Goal: Task Accomplishment & Management: Complete application form

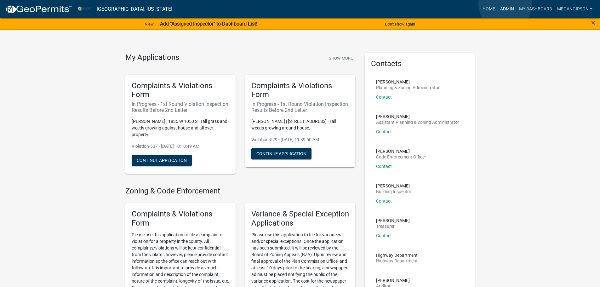
click at [505, 4] on link "Admin" at bounding box center [506, 9] width 19 height 12
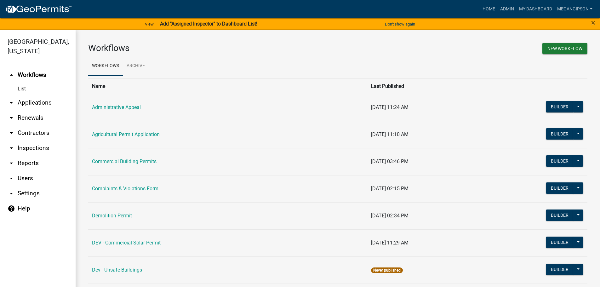
click at [37, 110] on link "arrow_drop_down Applications" at bounding box center [38, 102] width 76 height 15
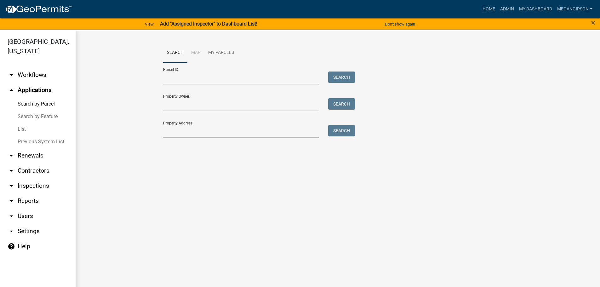
click at [25, 135] on link "List" at bounding box center [38, 129] width 76 height 13
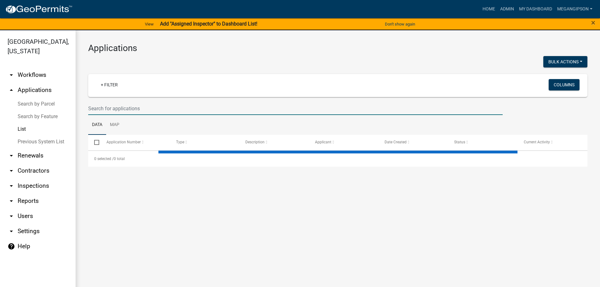
click at [119, 115] on input "text" at bounding box center [295, 108] width 414 height 13
select select "3: 100"
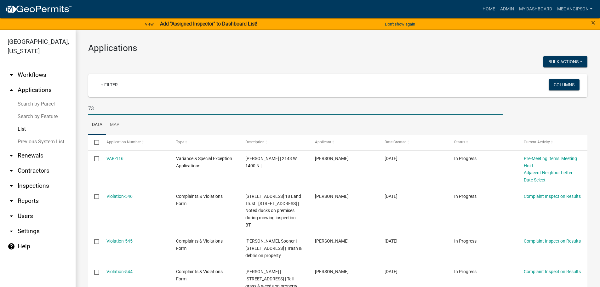
type input "7"
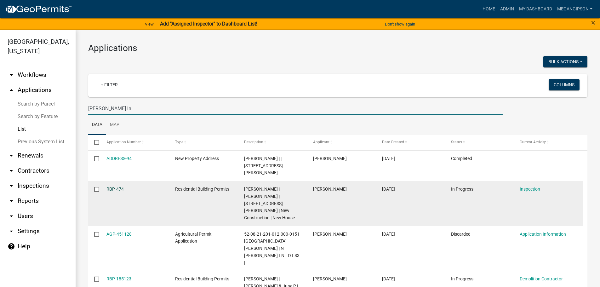
type input "[PERSON_NAME] ln"
click at [112, 191] on link "RBP-474" at bounding box center [114, 188] width 17 height 5
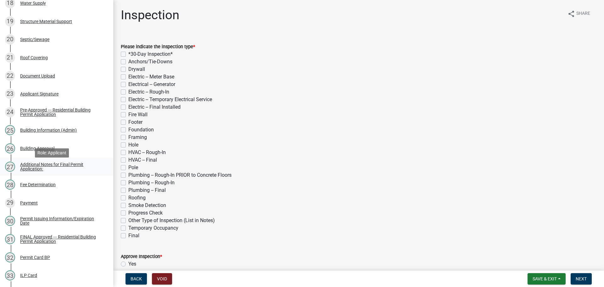
scroll to position [681, 0]
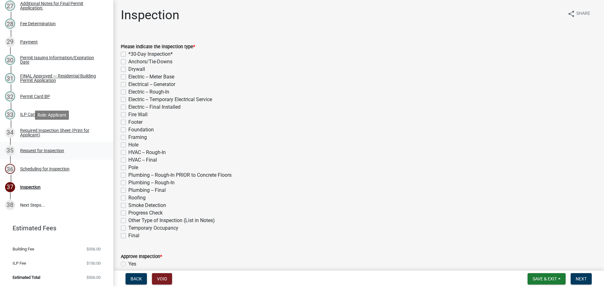
click at [53, 145] on div "35 Request for Inspection" at bounding box center [54, 150] width 98 height 10
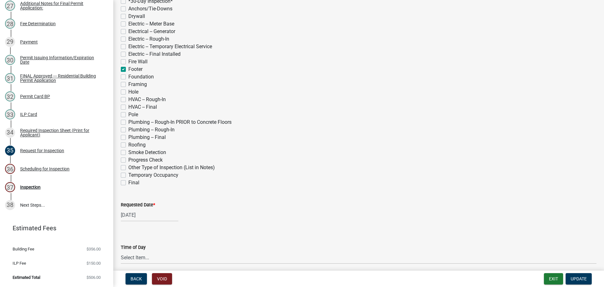
scroll to position [157, 0]
click at [128, 71] on label "Footer" at bounding box center [135, 68] width 14 height 8
click at [128, 68] on input "Footer" at bounding box center [130, 66] width 4 height 4
checkbox input "false"
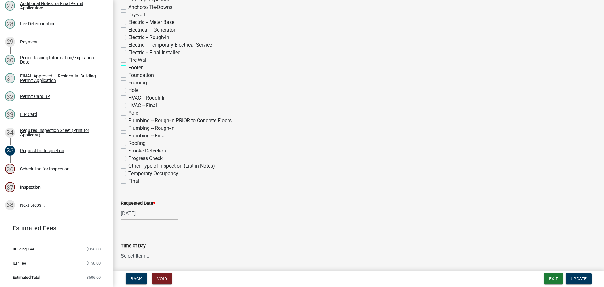
checkbox input "false"
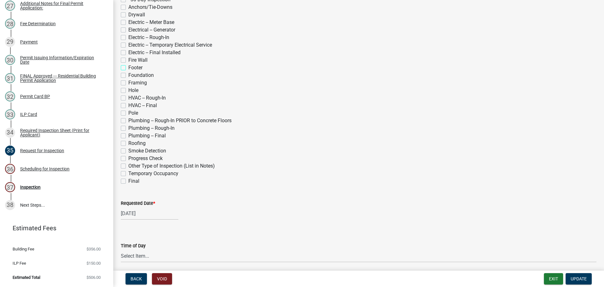
checkbox input "false"
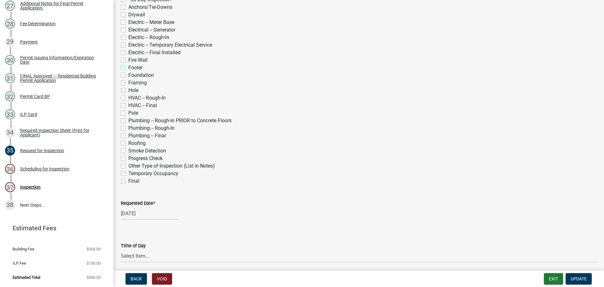
checkbox input "false"
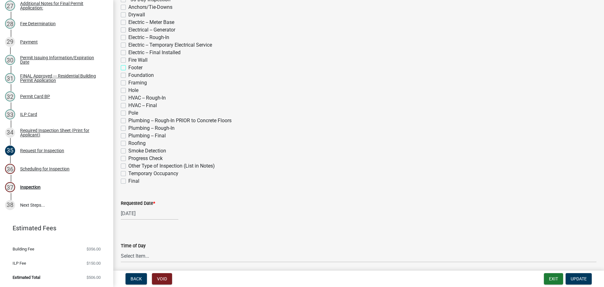
checkbox input "false"
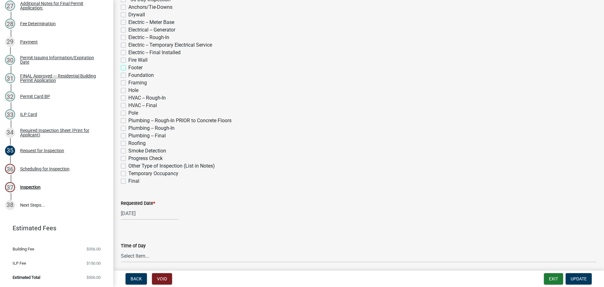
checkbox input "false"
click at [128, 26] on label "Electric -- Meter Base" at bounding box center [151, 23] width 46 height 8
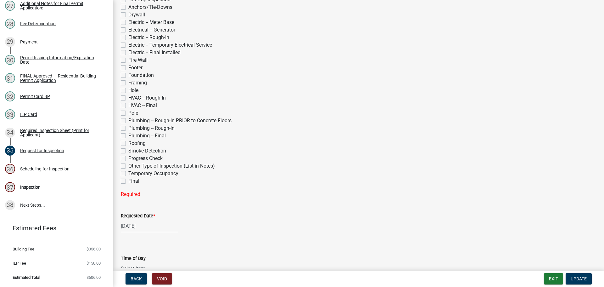
click at [128, 23] on input "Electric -- Meter Base" at bounding box center [130, 21] width 4 height 4
checkbox input "true"
checkbox input "false"
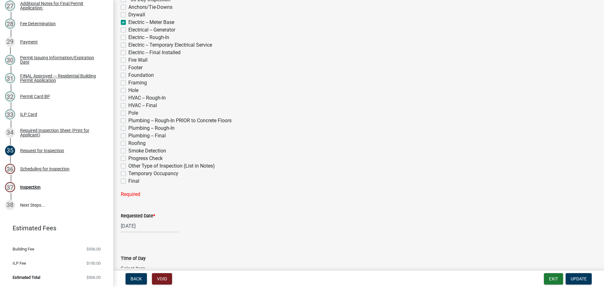
checkbox input "true"
checkbox input "false"
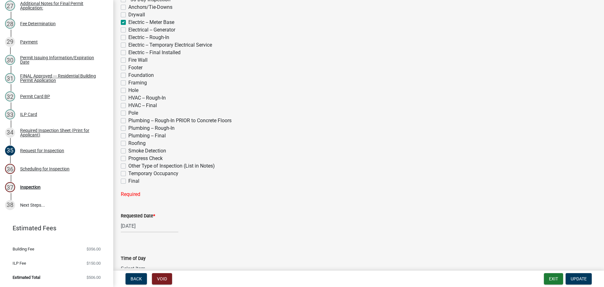
checkbox input "false"
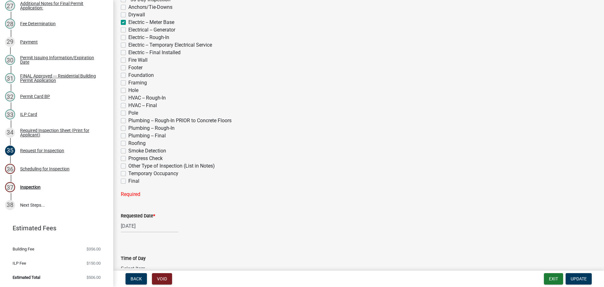
checkbox input "false"
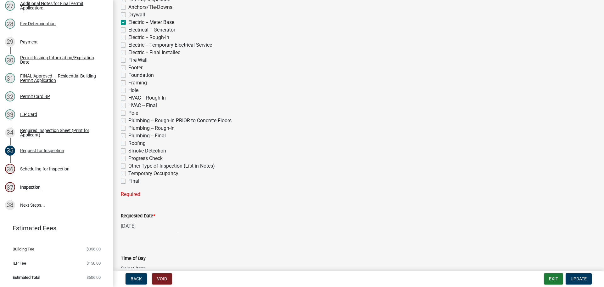
checkbox input "false"
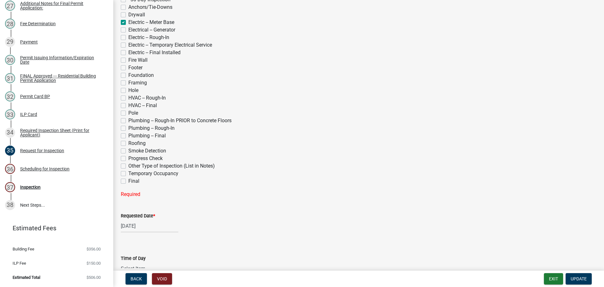
checkbox input "false"
click at [128, 49] on label "Electric -- Temporary Electrical Service" at bounding box center [170, 45] width 84 height 8
click at [128, 45] on input "Electric -- Temporary Electrical Service" at bounding box center [130, 43] width 4 height 4
checkbox input "true"
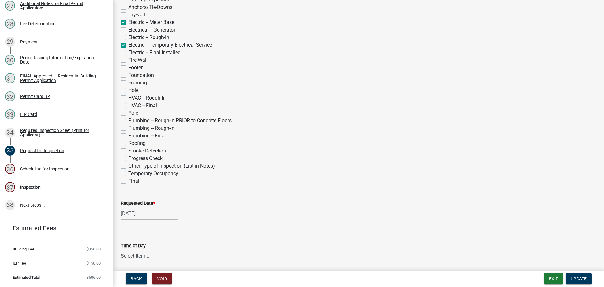
checkbox input "false"
checkbox input "true"
checkbox input "false"
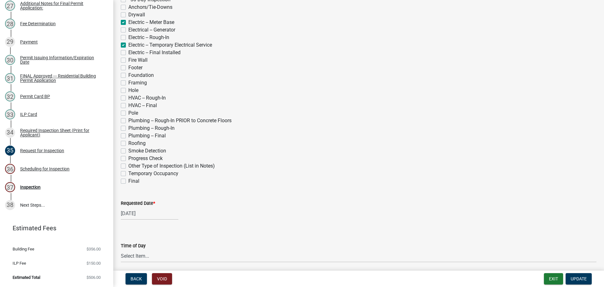
checkbox input "false"
checkbox input "true"
checkbox input "false"
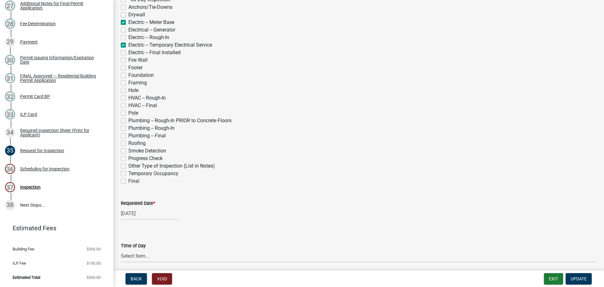
checkbox input "false"
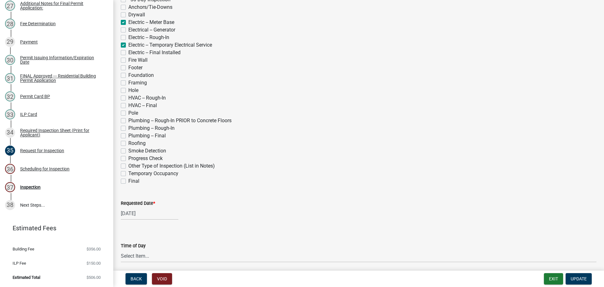
checkbox input "false"
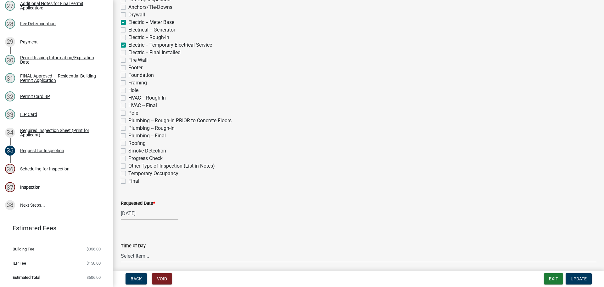
checkbox input "false"
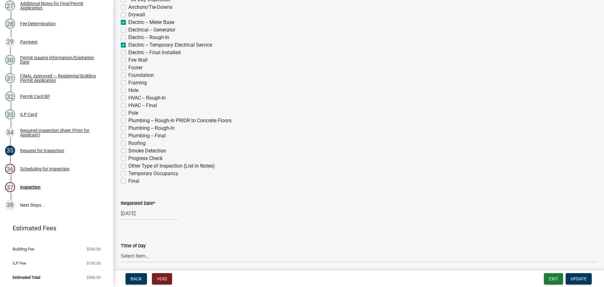
click at [128, 26] on label "Electric -- Meter Base" at bounding box center [151, 23] width 46 height 8
click at [128, 23] on input "Electric -- Meter Base" at bounding box center [130, 21] width 4 height 4
checkbox input "false"
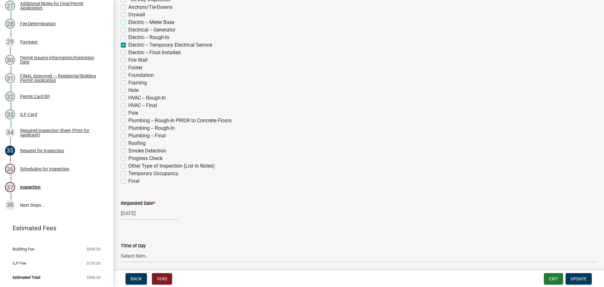
checkbox input "false"
checkbox input "true"
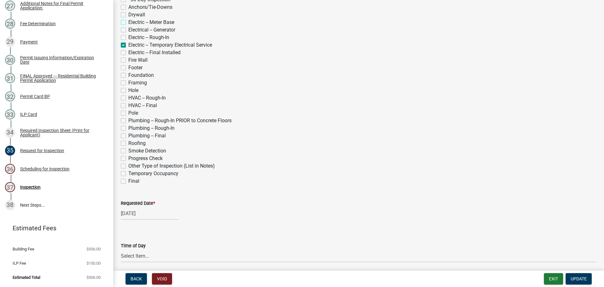
checkbox input "false"
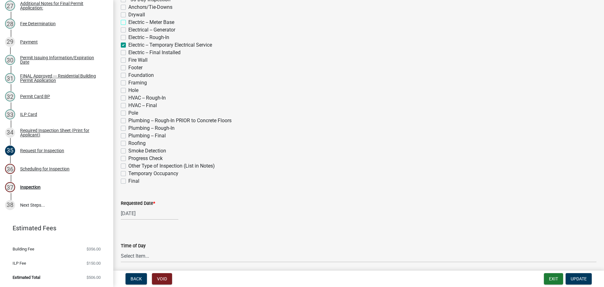
checkbox input "false"
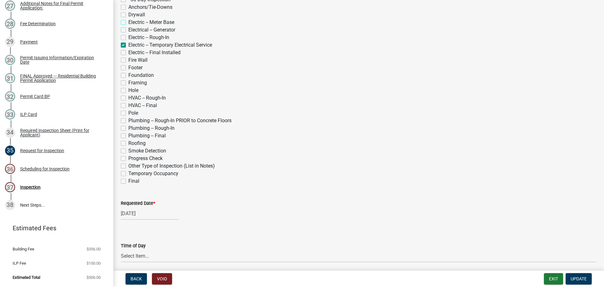
checkbox input "false"
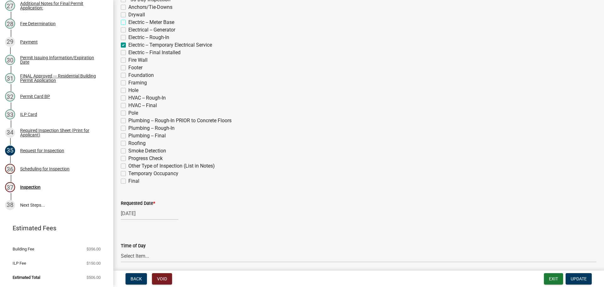
checkbox input "false"
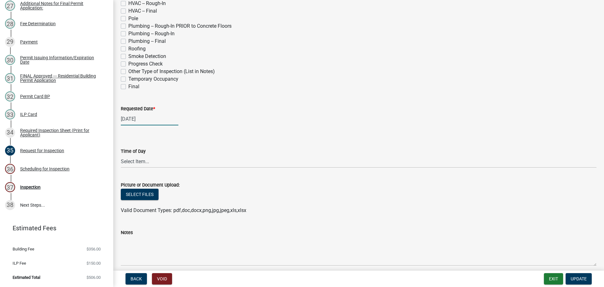
click at [144, 125] on div "[DATE]" at bounding box center [150, 118] width 58 height 13
select select "7"
select select "2025"
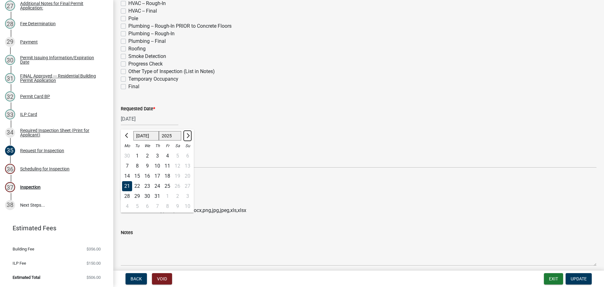
click at [190, 138] on span "Next month" at bounding box center [187, 135] width 5 height 5
select select "8"
click at [162, 181] on div "14" at bounding box center [157, 176] width 10 height 10
type input "[DATE]"
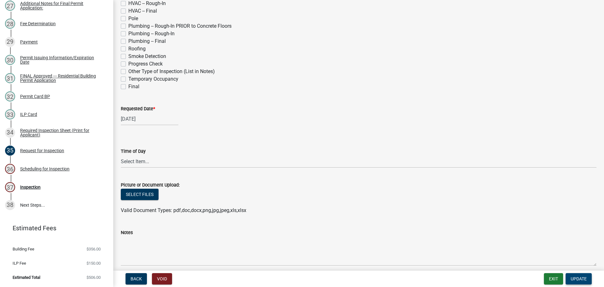
click at [576, 276] on span "Update" at bounding box center [579, 278] width 16 height 5
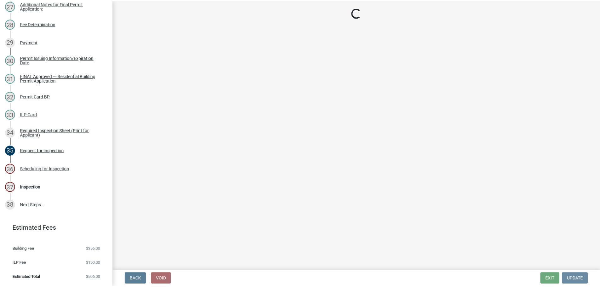
scroll to position [0, 0]
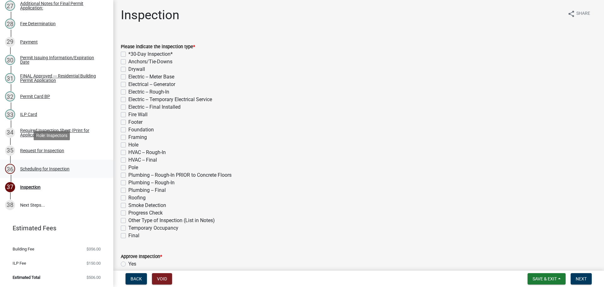
click at [44, 166] on div "Scheduling for Inspection" at bounding box center [44, 168] width 49 height 4
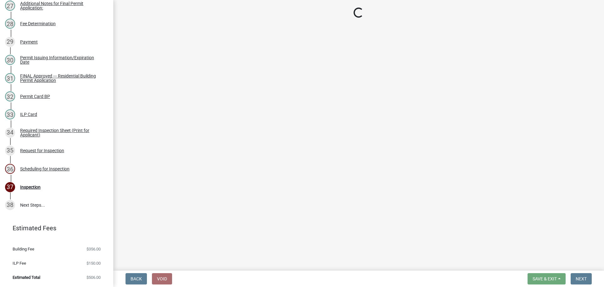
select select "25b75ae6-03c7-4280-9b34-fcf63005d5e5"
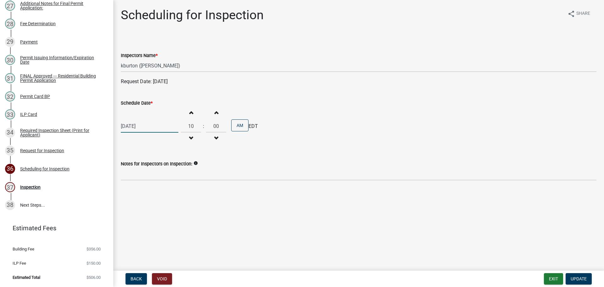
click at [140, 132] on div "[DATE]" at bounding box center [150, 126] width 58 height 13
select select "7"
select select "2025"
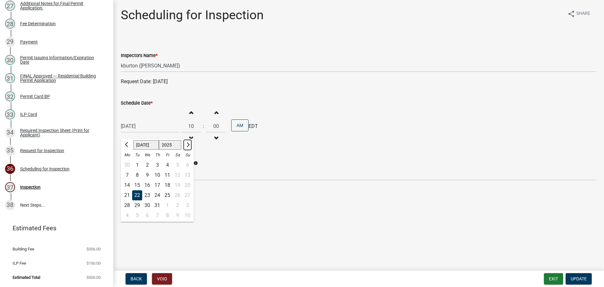
click at [190, 147] on span "Next month" at bounding box center [187, 144] width 5 height 5
select select "8"
click at [337, 143] on div "[DATE] [PERSON_NAME] Apr [PERSON_NAME][DATE] Sep Oct Nov [DATE] 1526 1527 1528 …" at bounding box center [359, 126] width 476 height 39
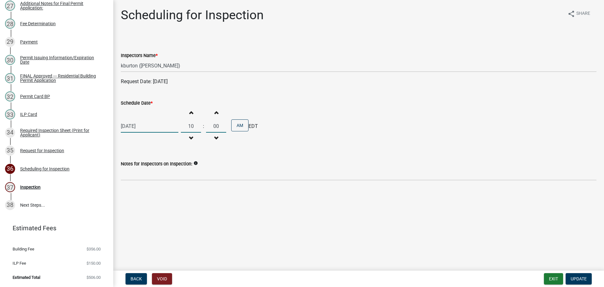
drag, startPoint x: 203, startPoint y: 142, endPoint x: 193, endPoint y: 140, distance: 10.2
click at [193, 132] on input "10" at bounding box center [191, 126] width 20 height 13
type input "12"
click at [325, 142] on div "[DATE] Increment hours 12 Decrement hours : Increment minutes 00 Decrement minu…" at bounding box center [359, 126] width 476 height 39
click at [134, 132] on div "[DATE]" at bounding box center [150, 126] width 58 height 13
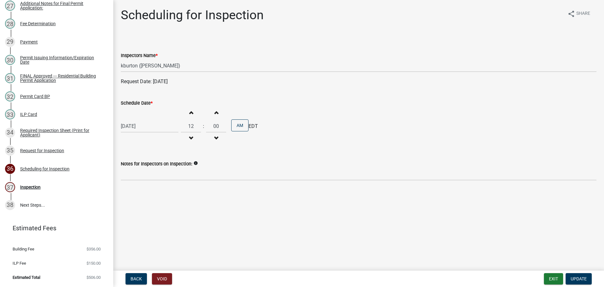
select select "7"
select select "2025"
click at [190, 147] on span "Next month" at bounding box center [187, 144] width 5 height 5
select select "8"
click at [162, 190] on div "14" at bounding box center [157, 185] width 10 height 10
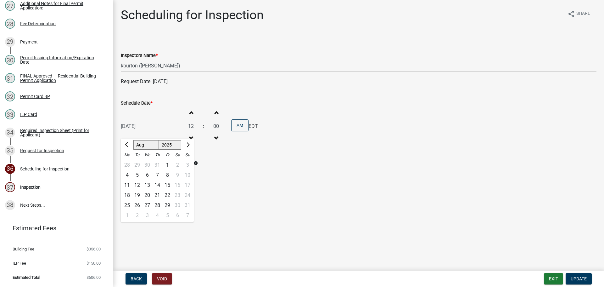
type input "[DATE]"
click at [580, 281] on button "Update" at bounding box center [579, 278] width 26 height 11
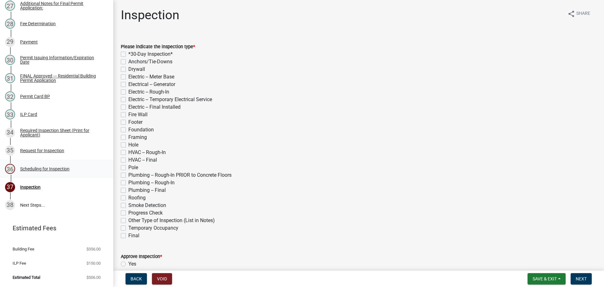
click at [53, 160] on link "36 Scheduling for Inspection" at bounding box center [56, 169] width 113 height 18
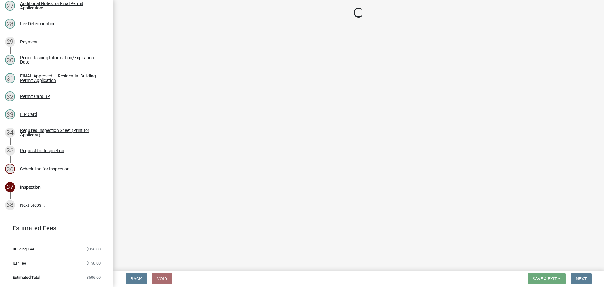
select select "25b75ae6-03c7-4280-9b34-fcf63005d5e5"
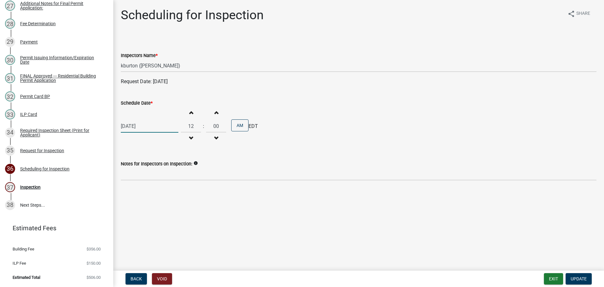
click at [143, 132] on div "[DATE]" at bounding box center [150, 126] width 58 height 13
select select "8"
select select "2025"
drag, startPoint x: 204, startPoint y: 140, endPoint x: 193, endPoint y: 140, distance: 10.7
click at [193, 132] on input "12" at bounding box center [191, 126] width 20 height 13
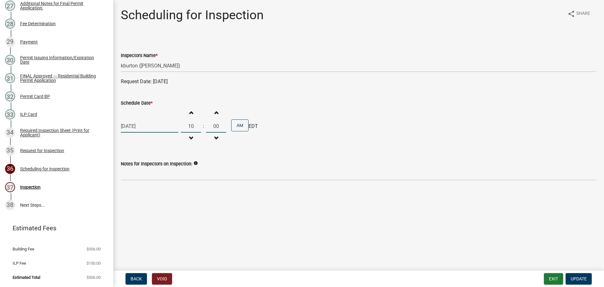
type input "10"
click at [226, 132] on input "00" at bounding box center [216, 126] width 20 height 13
type input "30"
click at [312, 136] on div "[DATE] Increment hours 10 Decrement hours : Increment minutes 30 Decrement minu…" at bounding box center [359, 126] width 476 height 39
click at [579, 279] on span "Update" at bounding box center [579, 278] width 16 height 5
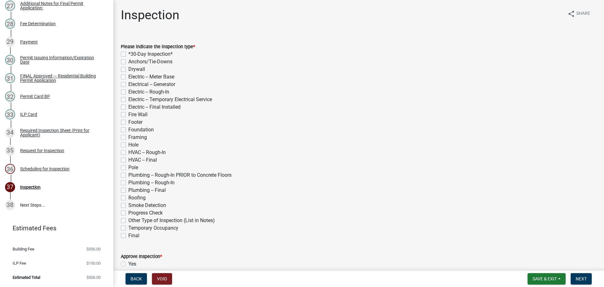
click at [257, 133] on div "Foundation" at bounding box center [359, 130] width 476 height 8
click at [556, 275] on button "Save & Exit" at bounding box center [547, 278] width 38 height 11
click at [532, 261] on button "Save & Exit" at bounding box center [541, 260] width 50 height 15
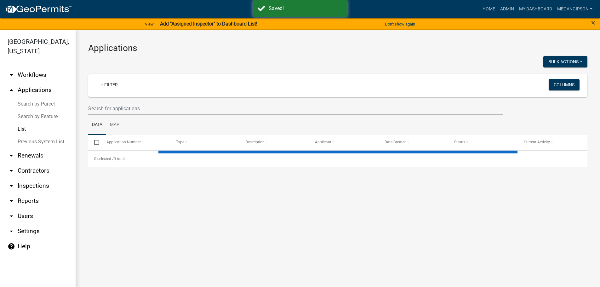
select select "3: 100"
